Goal: Task Accomplishment & Management: Manage account settings

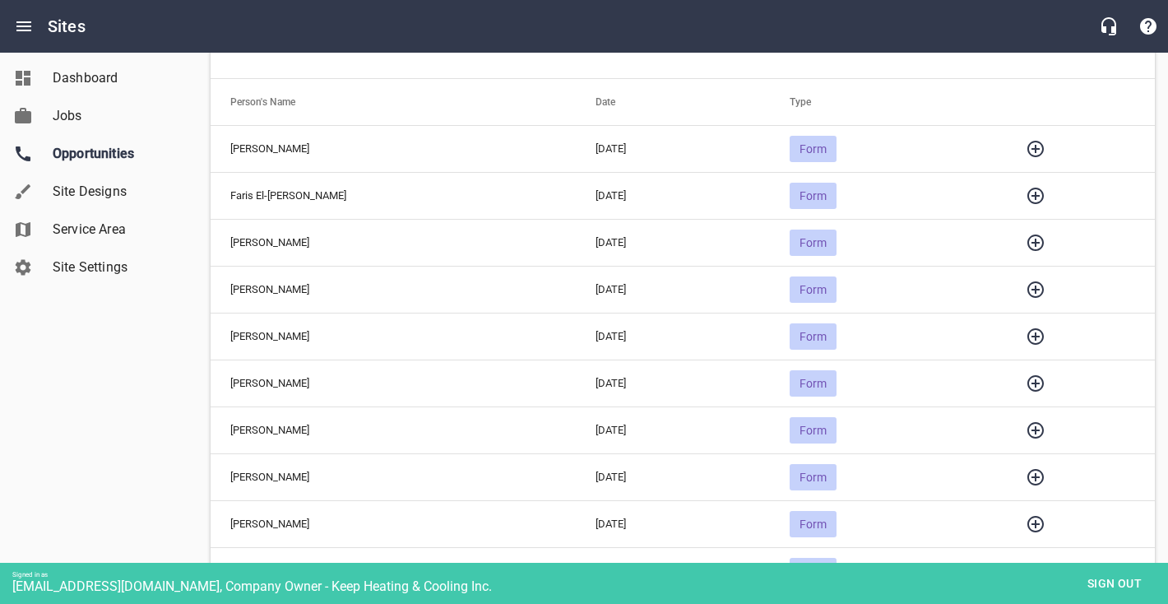
scroll to position [169, 0]
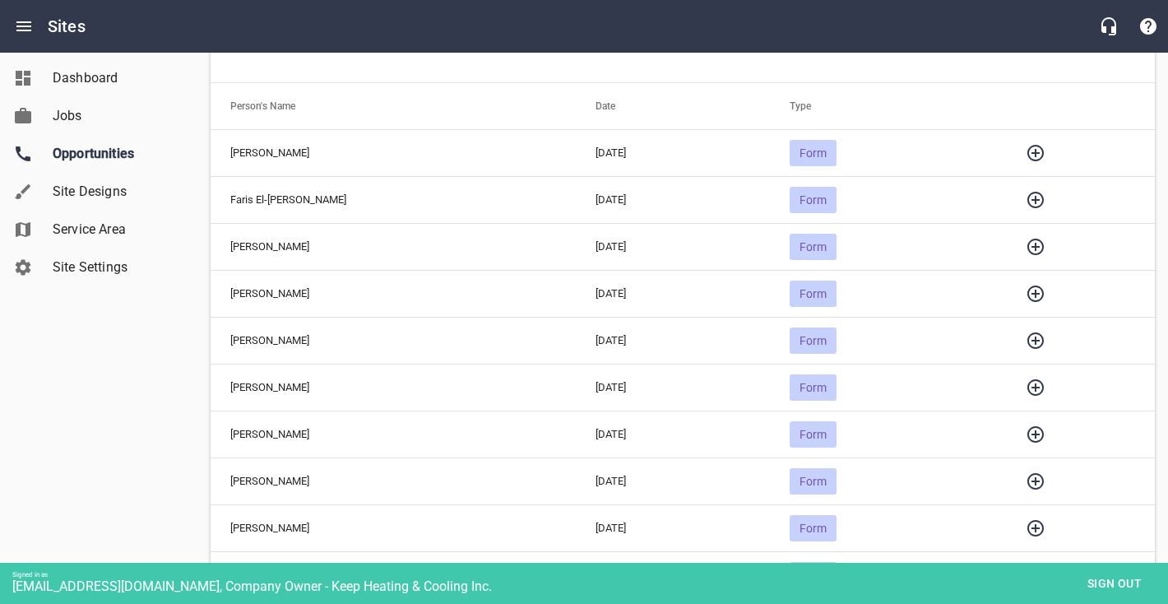
click at [1027, 333] on icon "button" at bounding box center [1036, 341] width 20 height 20
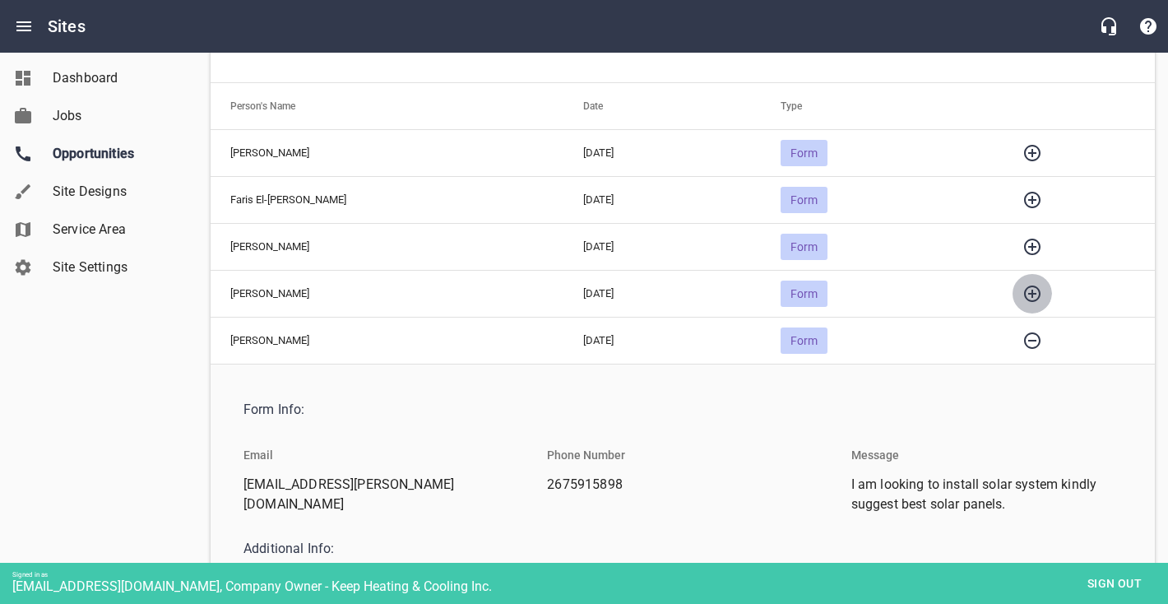
click at [1031, 306] on button "button" at bounding box center [1032, 293] width 39 height 39
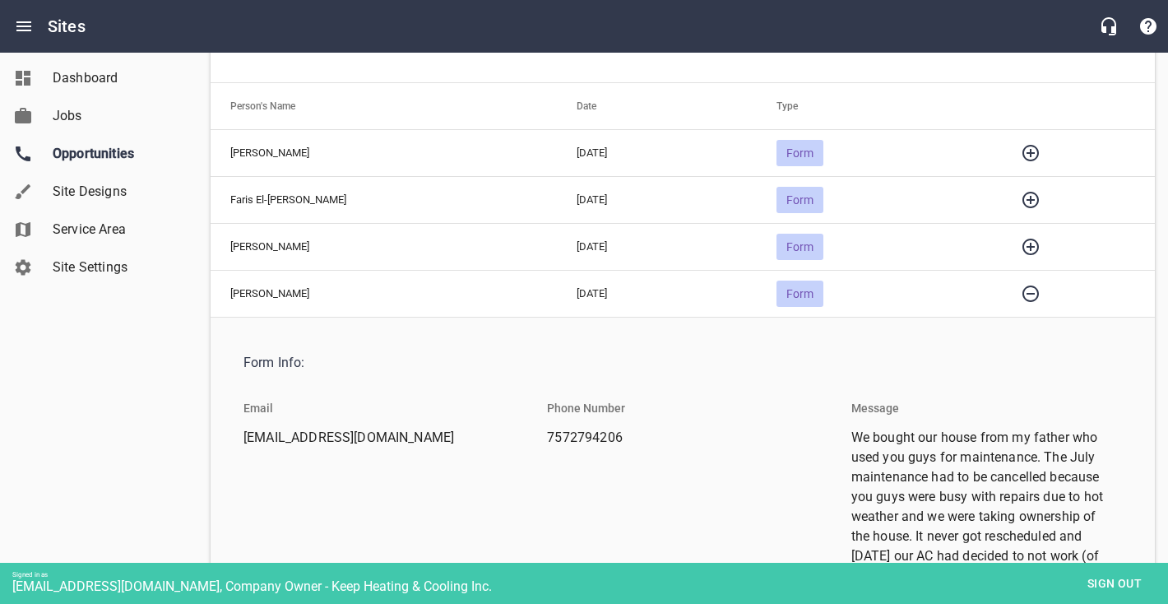
click at [1034, 250] on icon "button" at bounding box center [1030, 247] width 16 height 16
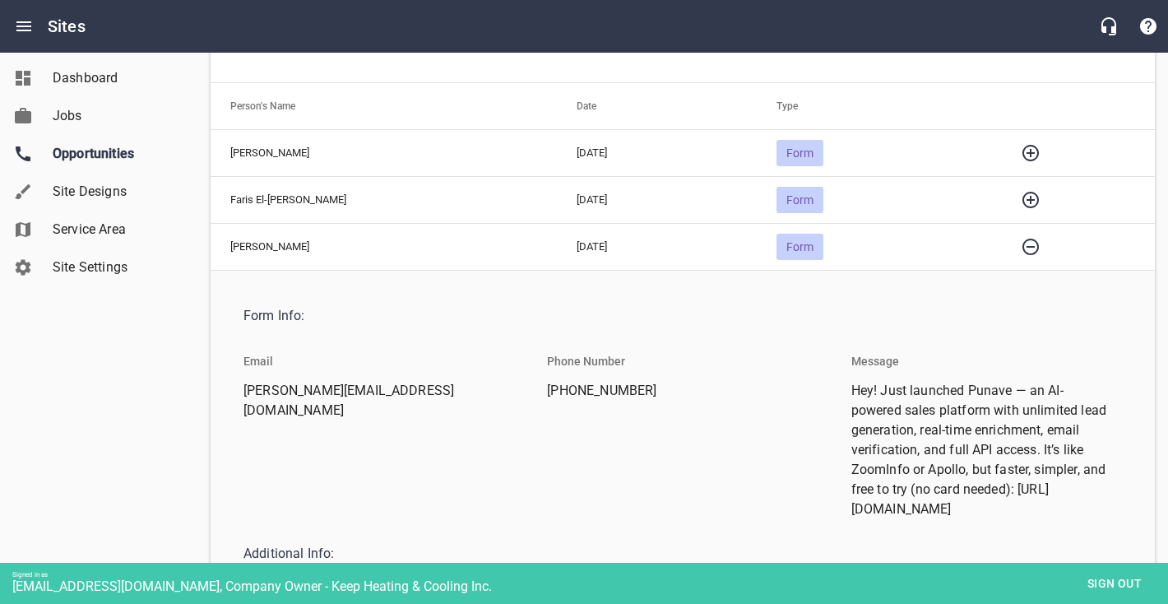
click at [1031, 205] on icon "button" at bounding box center [1031, 200] width 20 height 20
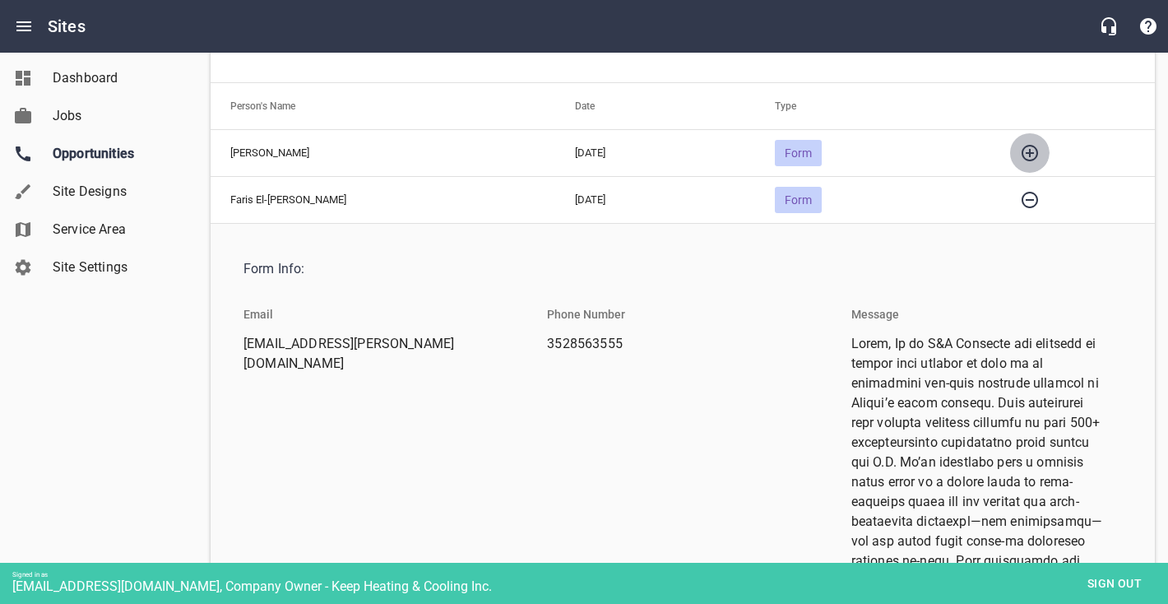
click at [1039, 155] on button "button" at bounding box center [1029, 152] width 39 height 39
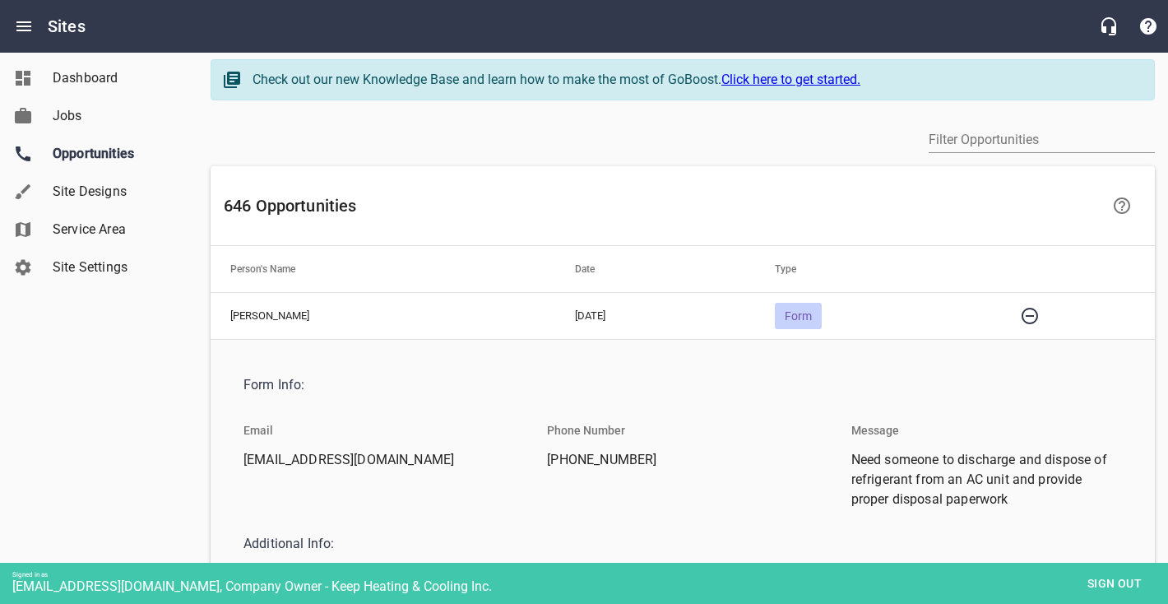
scroll to position [0, 0]
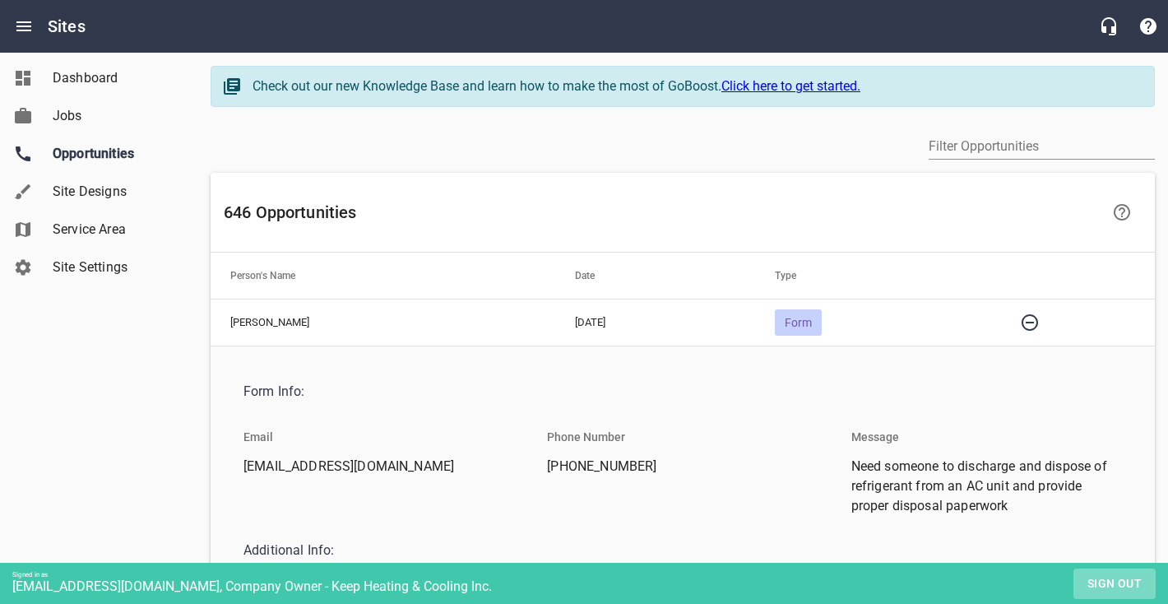
click at [1131, 581] on span "Sign out" at bounding box center [1114, 583] width 69 height 21
